Goal: Information Seeking & Learning: Learn about a topic

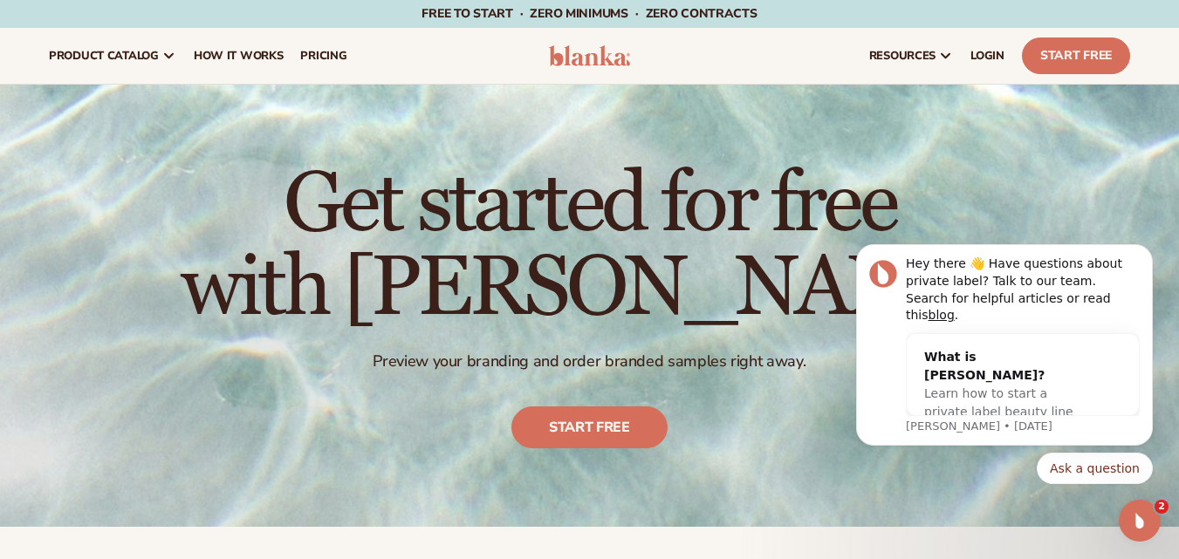
scroll to position [526, 0]
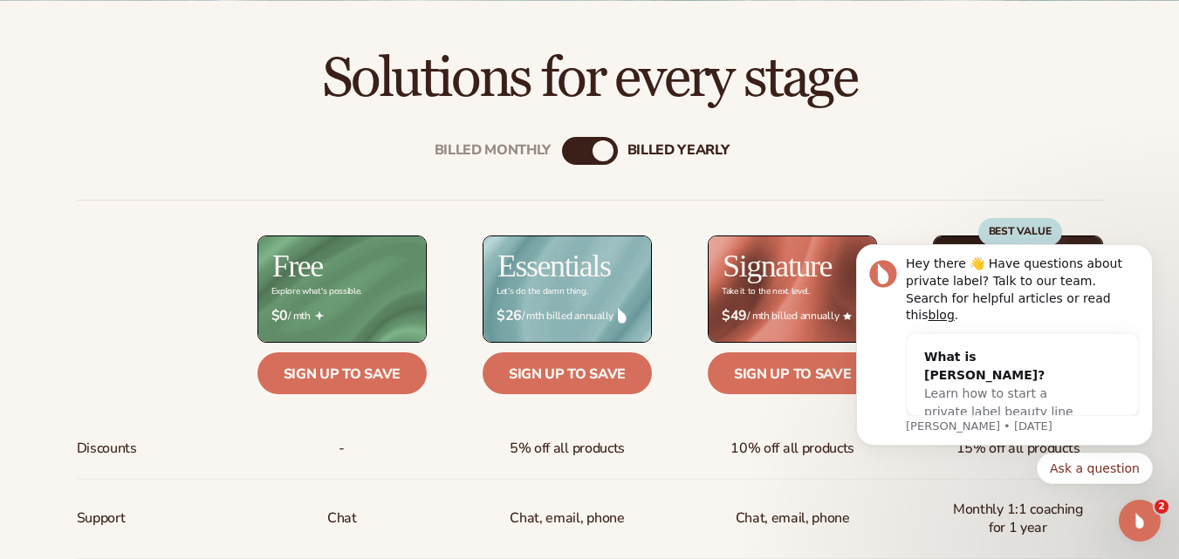
click at [1154, 261] on button "Dismiss notification" at bounding box center [1147, 249] width 23 height 23
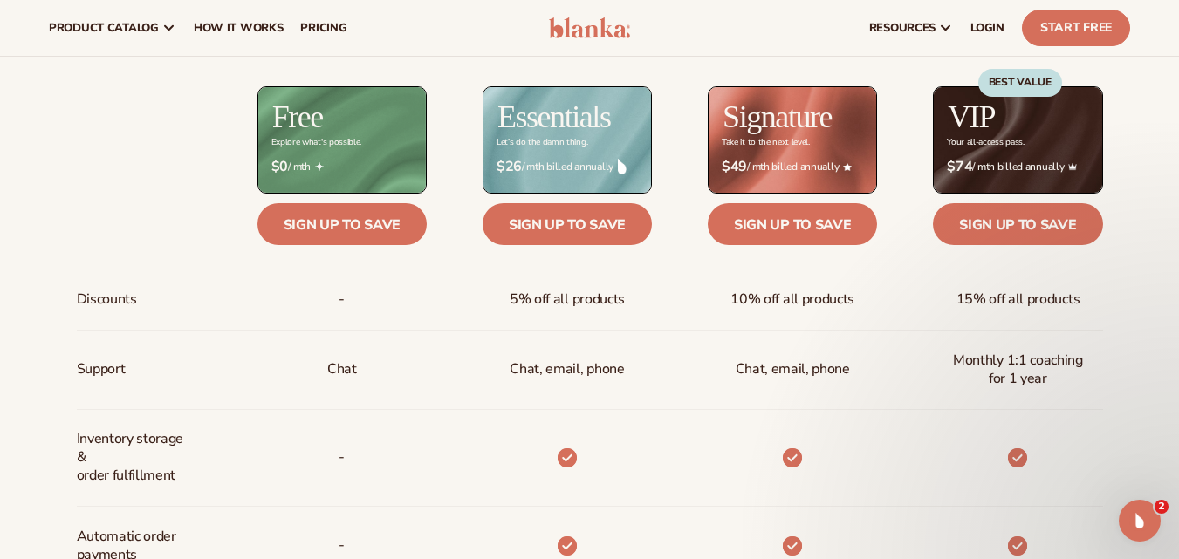
scroll to position [654, 0]
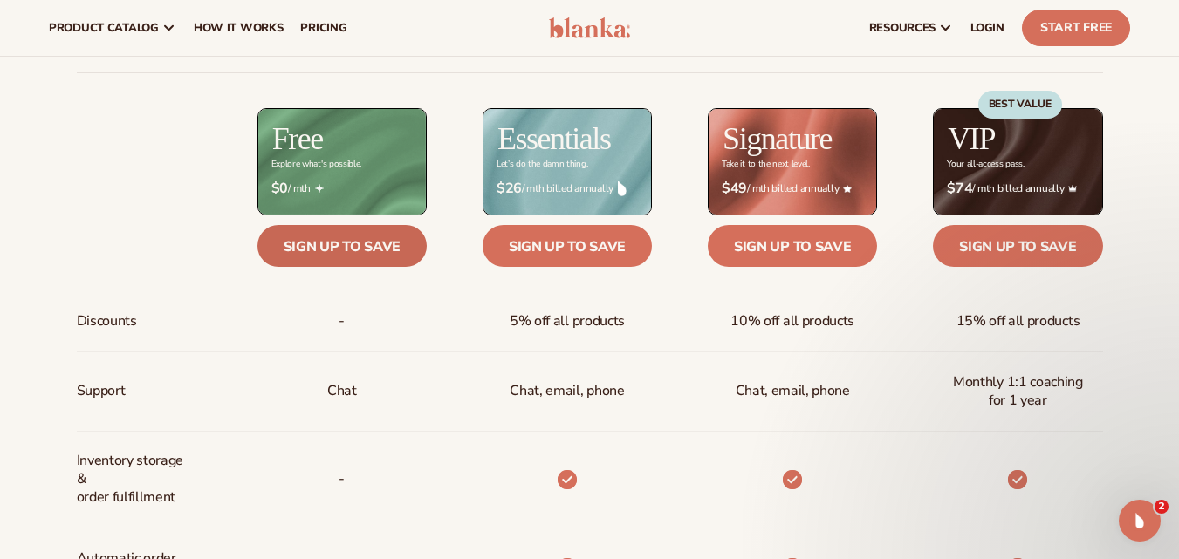
click at [361, 252] on link "Sign up to save" at bounding box center [341, 246] width 169 height 42
